Goal: Download file/media

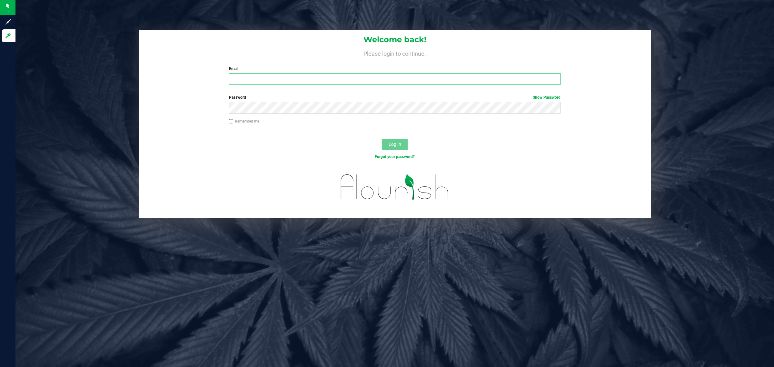
type input "[EMAIL_ADDRESS][DOMAIN_NAME]"
click at [283, 167] on div at bounding box center [395, 191] width 512 height 51
click at [393, 147] on span "Log In" at bounding box center [395, 144] width 13 height 5
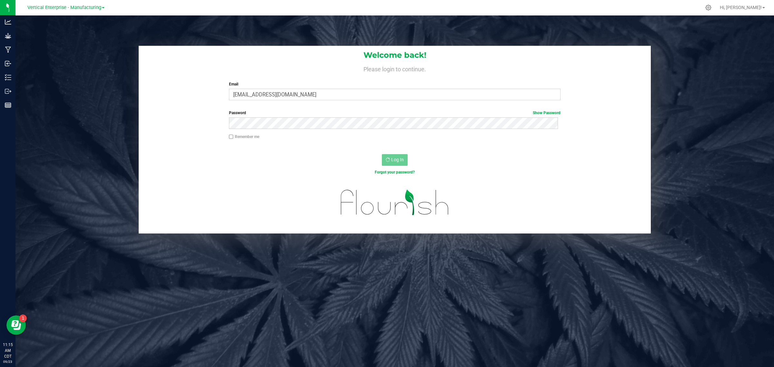
click at [102, 9] on link "Vertical Enterprise - Manufacturing" at bounding box center [65, 7] width 77 height 6
click at [83, 20] on link "Vertical Enterprise - Cultivation" at bounding box center [66, 22] width 94 height 9
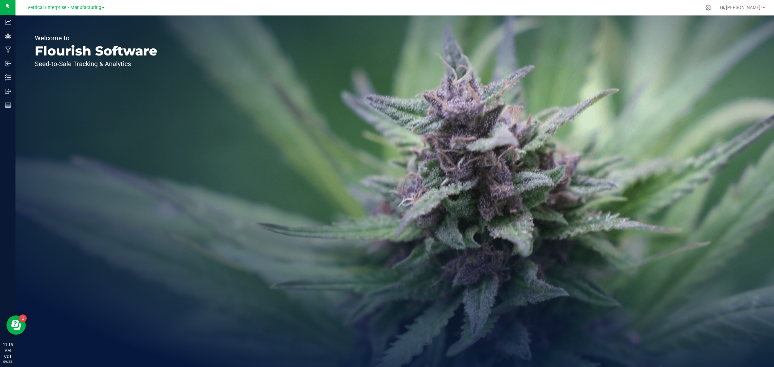
click at [102, 9] on link "Vertical Enterprise - Manufacturing" at bounding box center [65, 7] width 77 height 6
click at [84, 22] on link "Vertical Enterprise - Cultivation" at bounding box center [66, 22] width 94 height 9
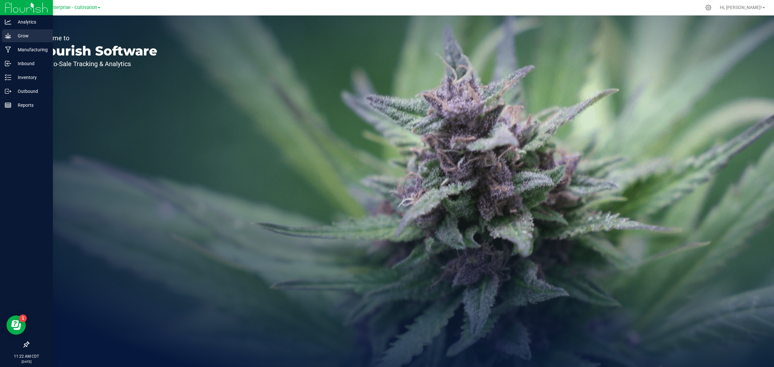
click at [18, 37] on p "Grow" at bounding box center [30, 36] width 39 height 8
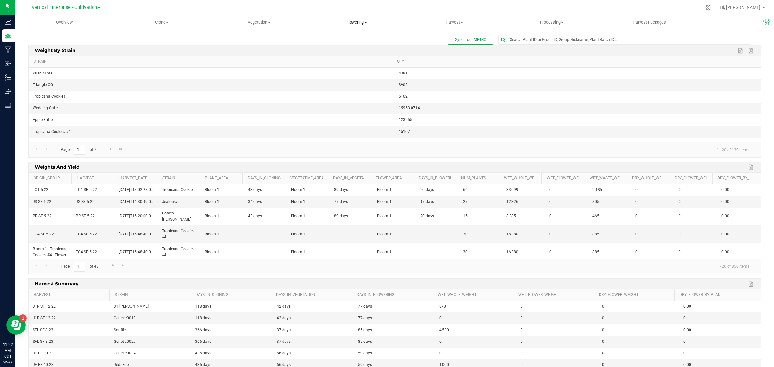
click at [368, 22] on span "Flowering" at bounding box center [356, 22] width 97 height 6
click at [328, 53] on span "Flowering plants" at bounding box center [334, 54] width 52 height 5
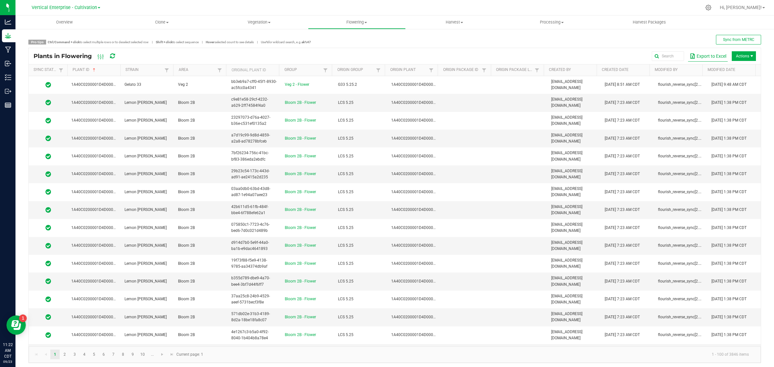
click at [699, 59] on button "Export to Excel" at bounding box center [708, 56] width 40 height 11
